Goal: Find specific page/section: Find specific page/section

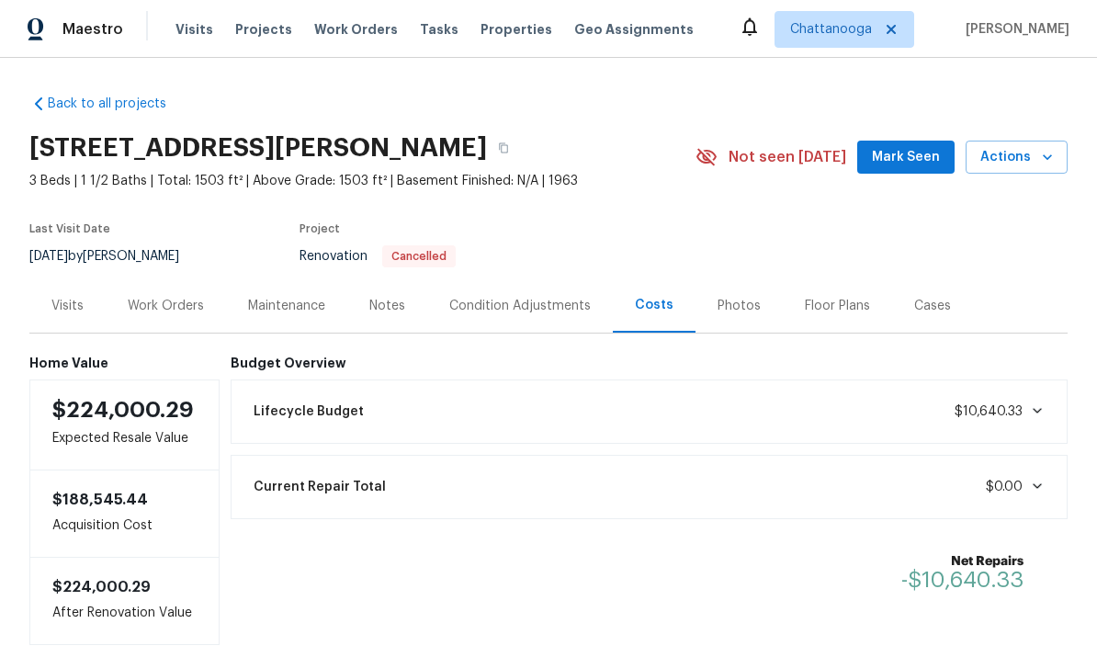
click at [503, 26] on span "Properties" at bounding box center [516, 29] width 72 height 18
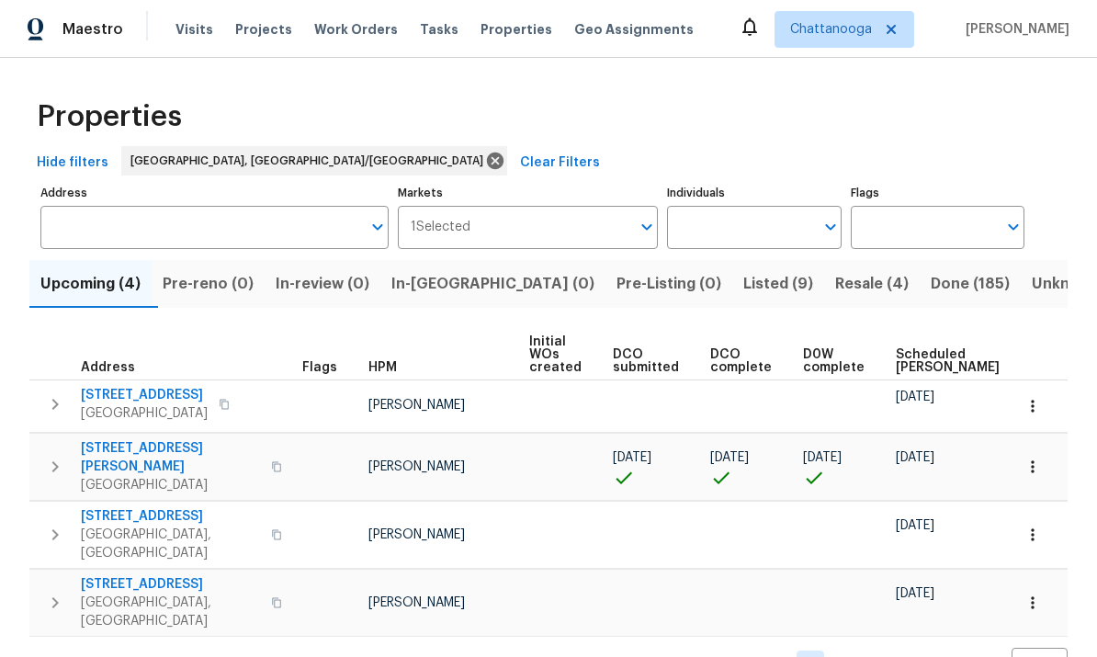
click at [743, 290] on span "Listed (9)" at bounding box center [778, 284] width 70 height 26
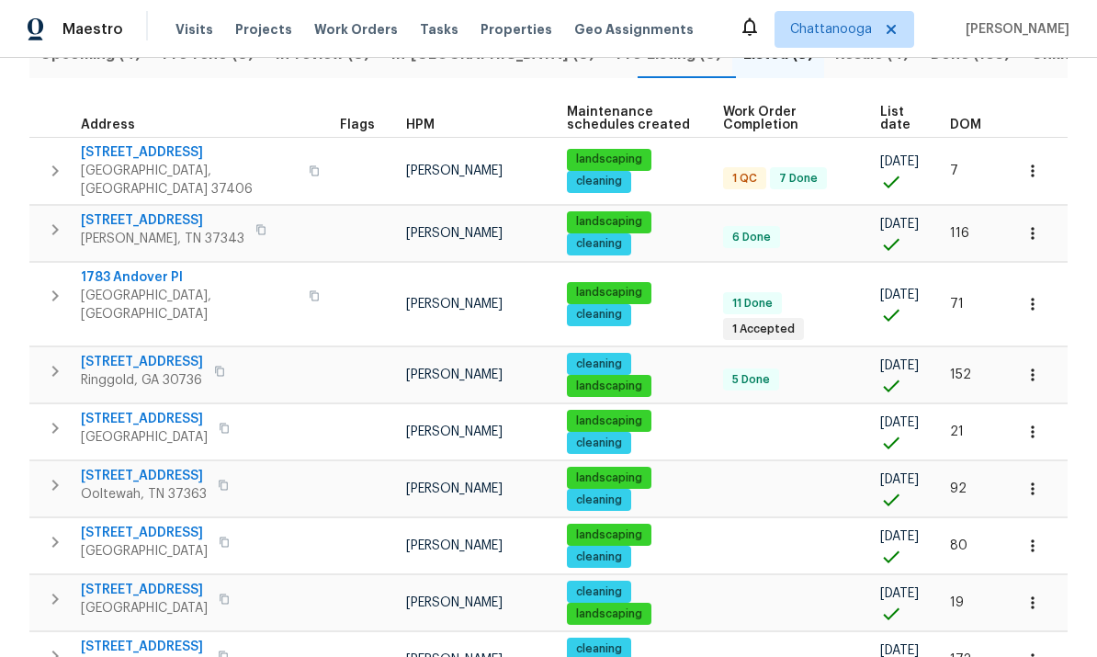
scroll to position [229, 0]
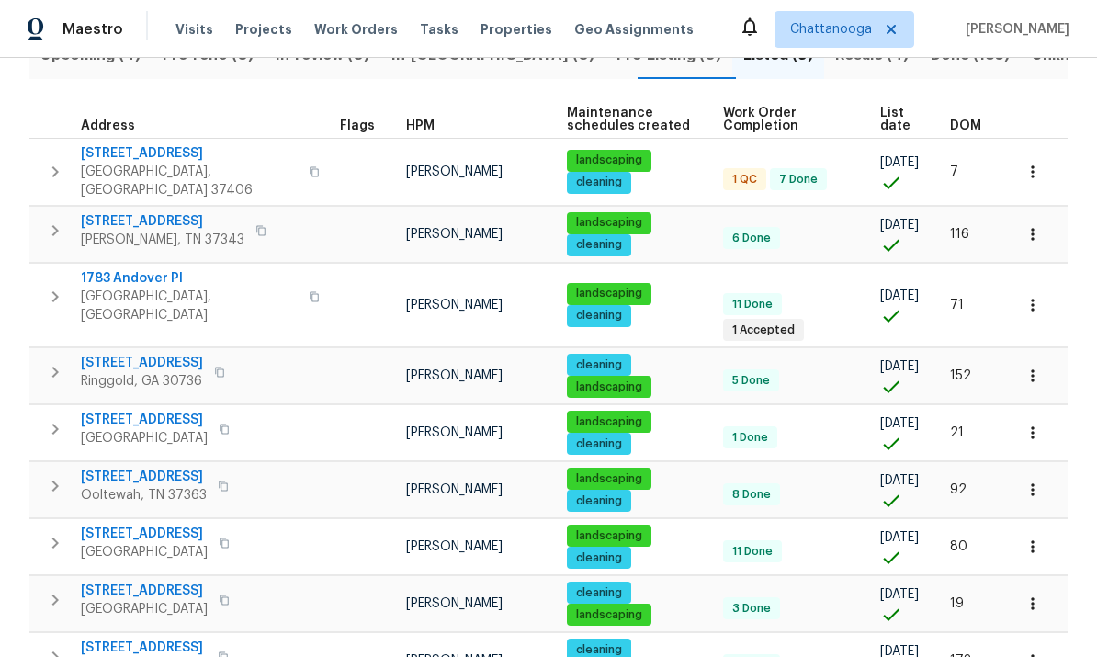
click at [114, 158] on span "2602 Forest Rd" at bounding box center [189, 153] width 217 height 18
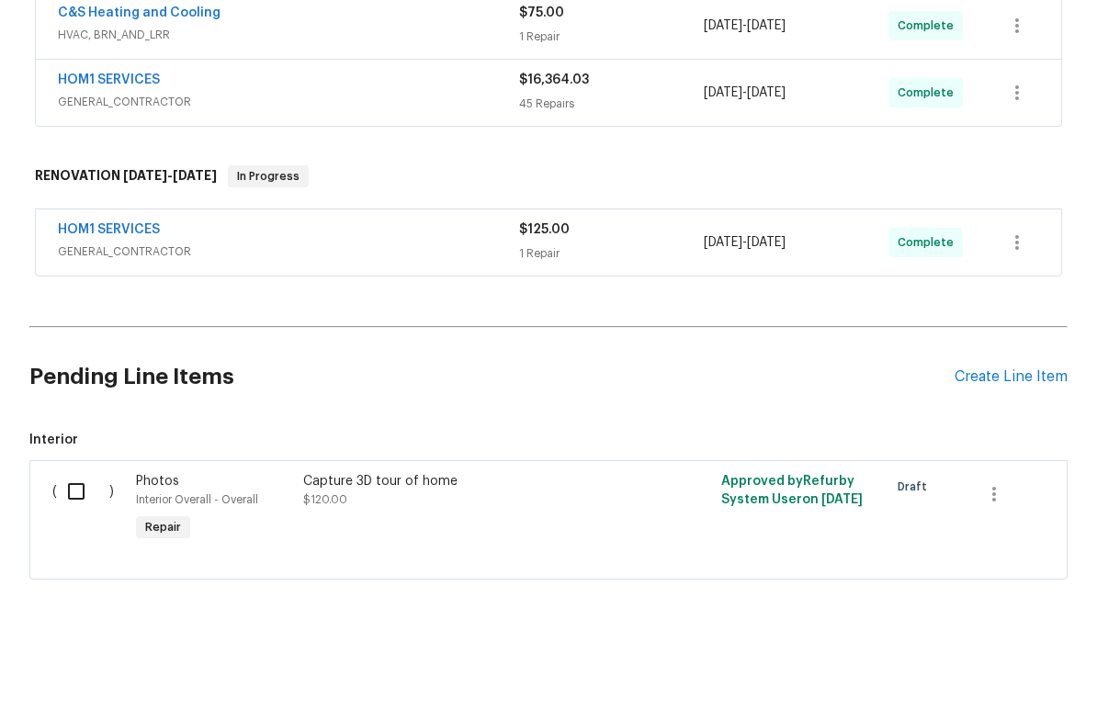
scroll to position [692, 0]
